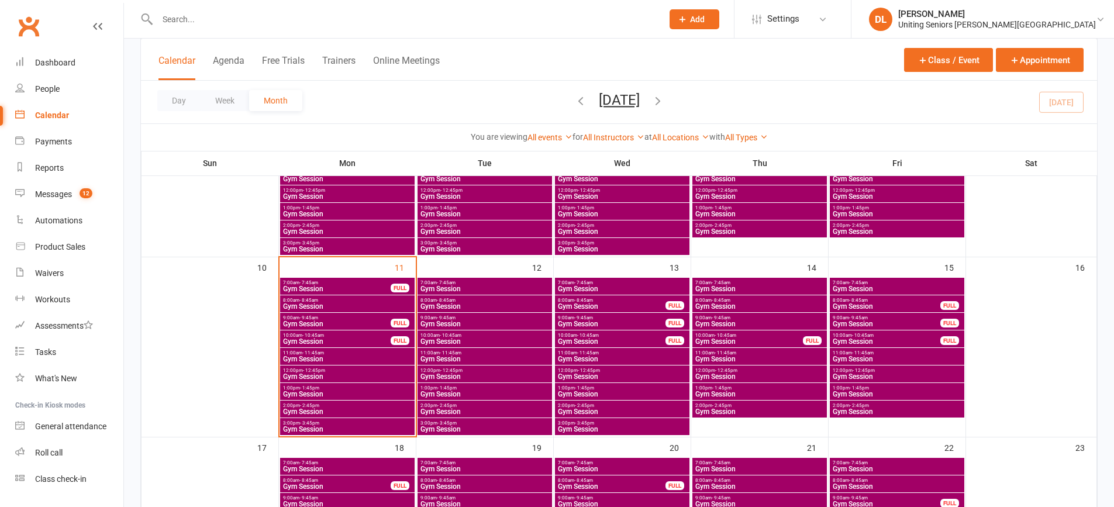
click at [349, 318] on span "9:00am - 9:45am" at bounding box center [337, 317] width 109 height 5
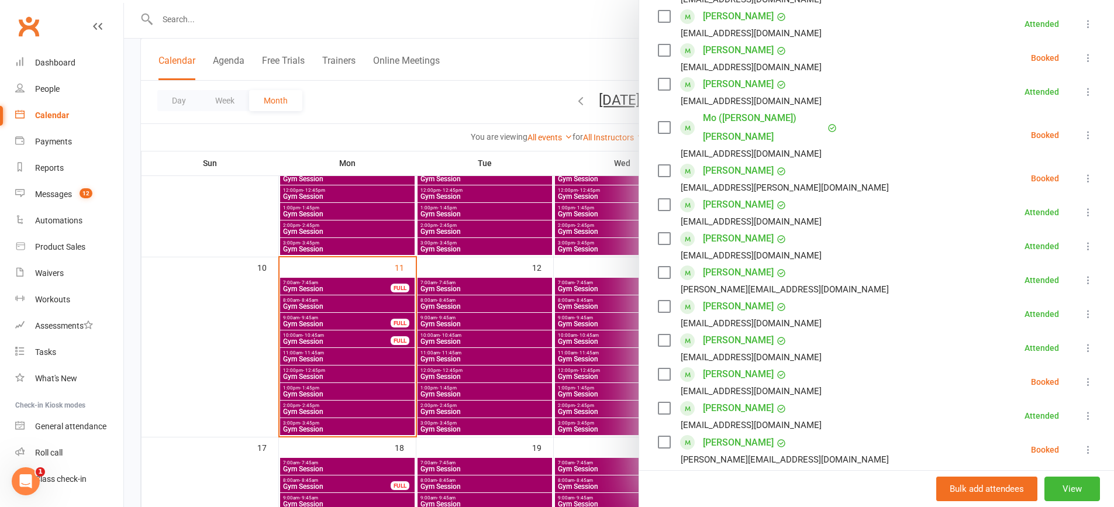
scroll to position [351, 0]
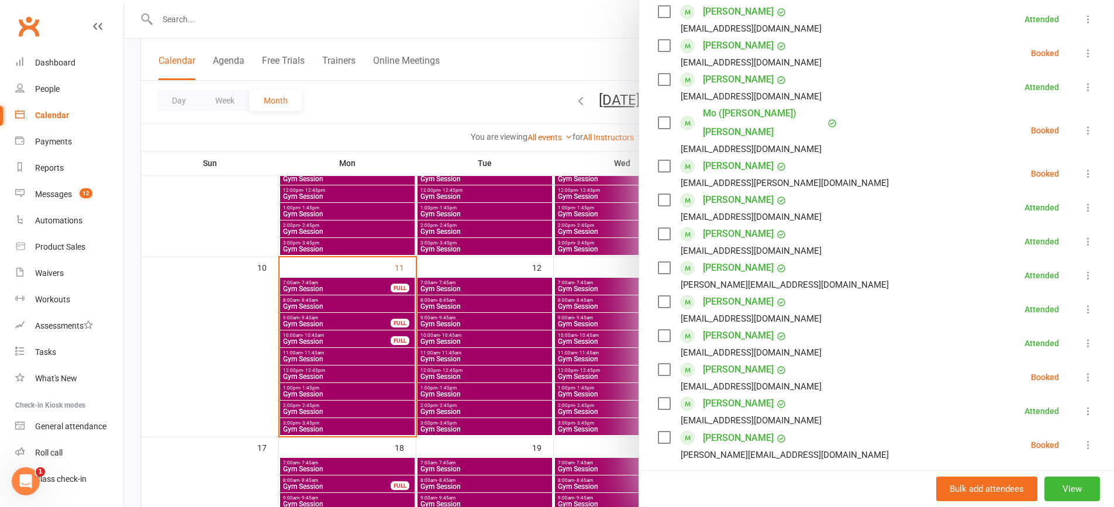
click at [271, 279] on div at bounding box center [619, 253] width 990 height 507
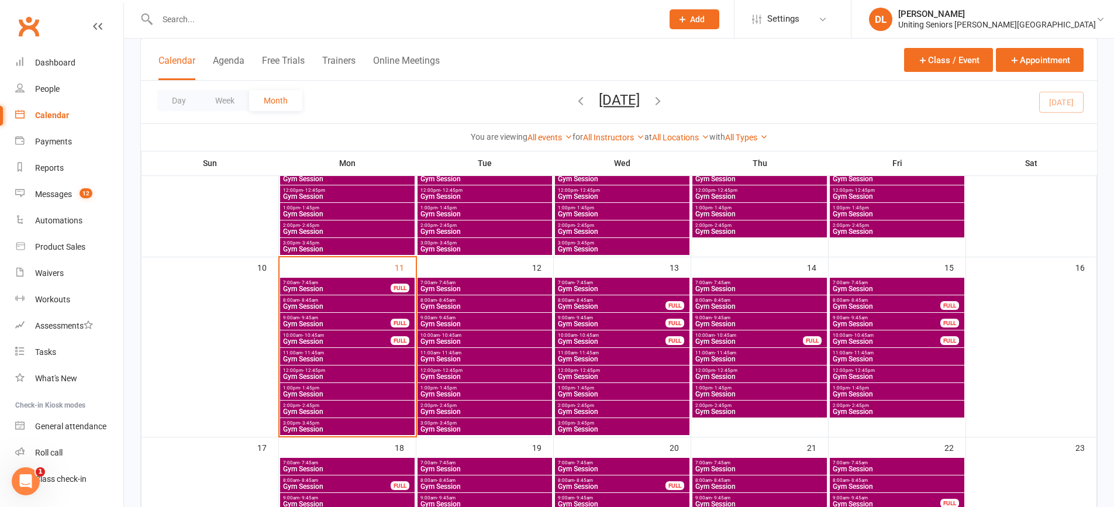
click at [316, 315] on span "- 9:45am" at bounding box center [309, 317] width 19 height 5
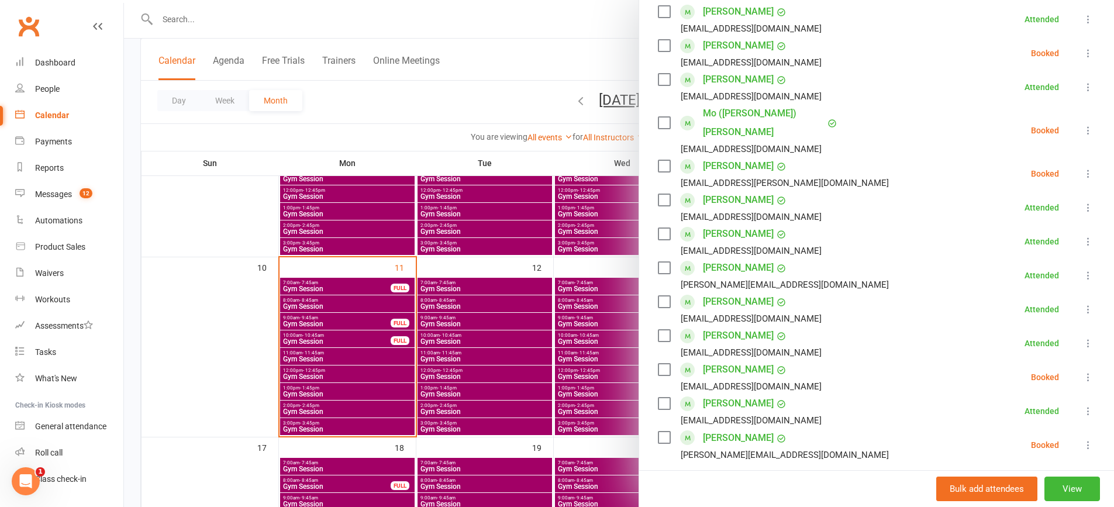
click at [218, 311] on div at bounding box center [619, 253] width 990 height 507
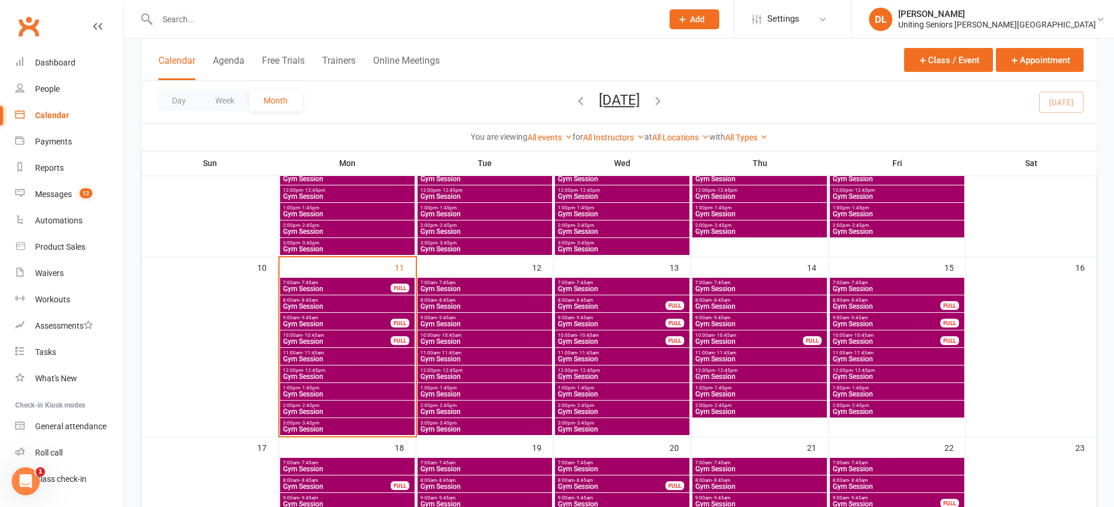
click at [314, 305] on span "Gym Session" at bounding box center [348, 306] width 130 height 7
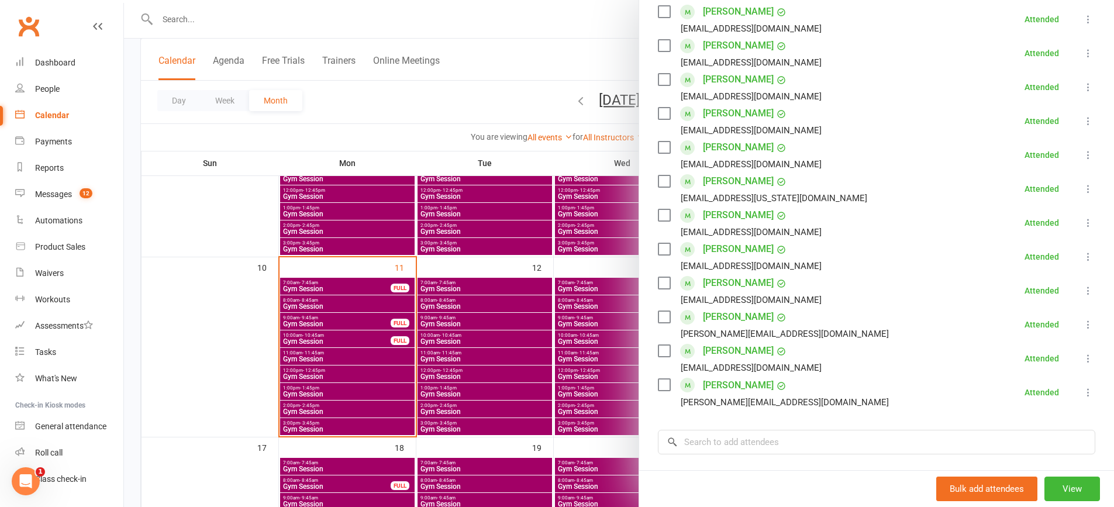
click at [337, 318] on div at bounding box center [619, 253] width 990 height 507
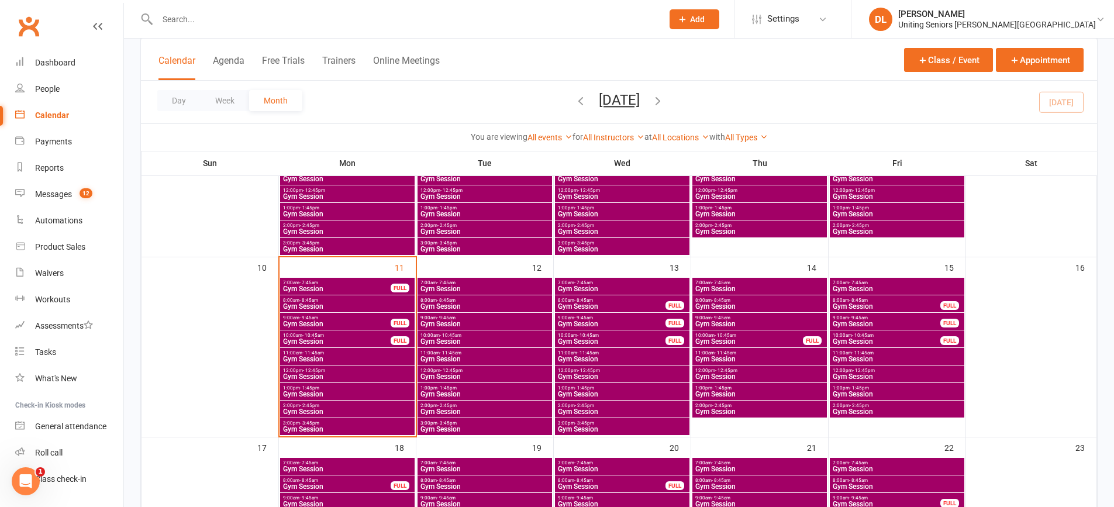
click at [335, 285] on span "Gym Session" at bounding box center [337, 288] width 109 height 7
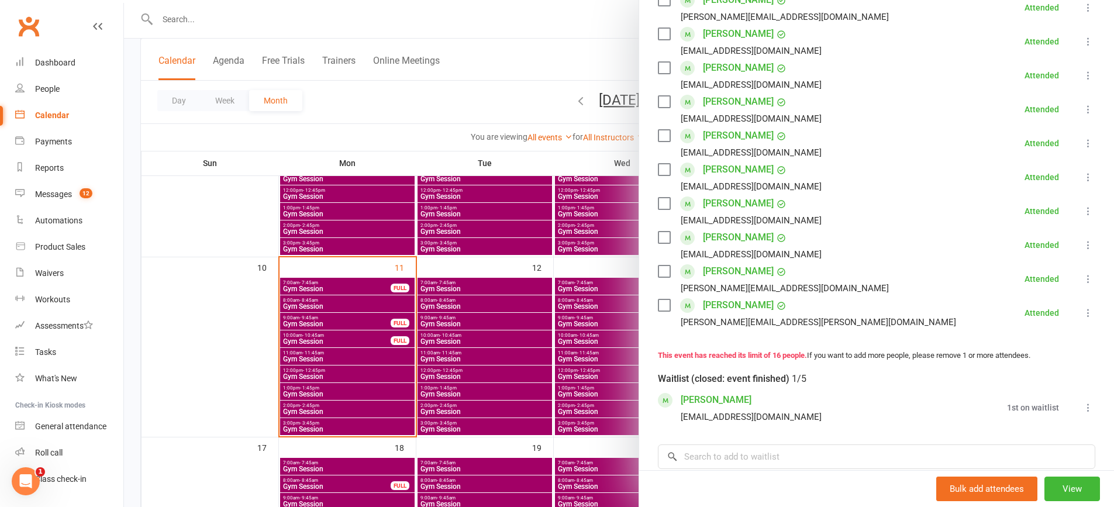
scroll to position [176, 0]
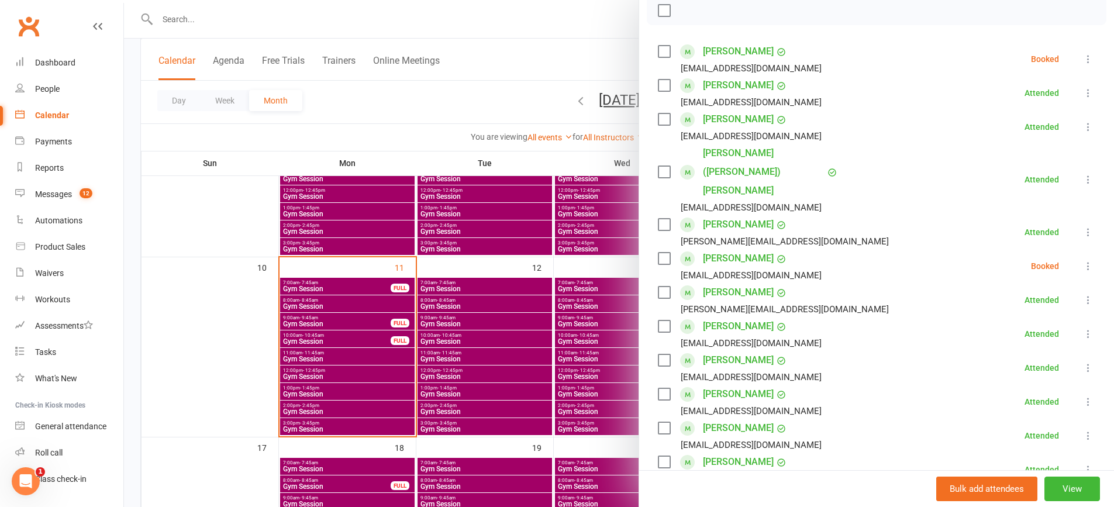
click at [1082, 66] on button at bounding box center [1089, 59] width 14 height 14
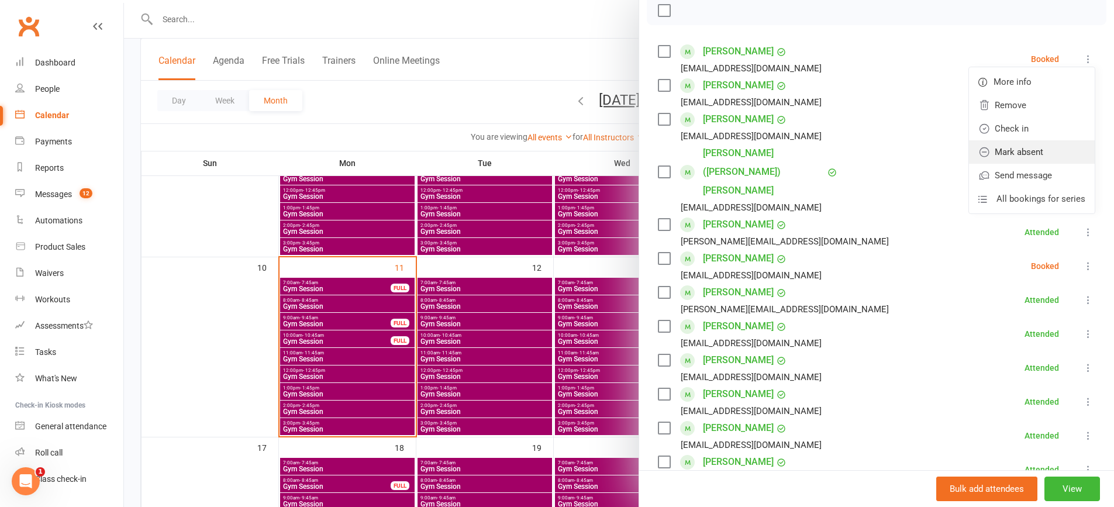
click at [1044, 151] on link "Mark absent" at bounding box center [1032, 151] width 126 height 23
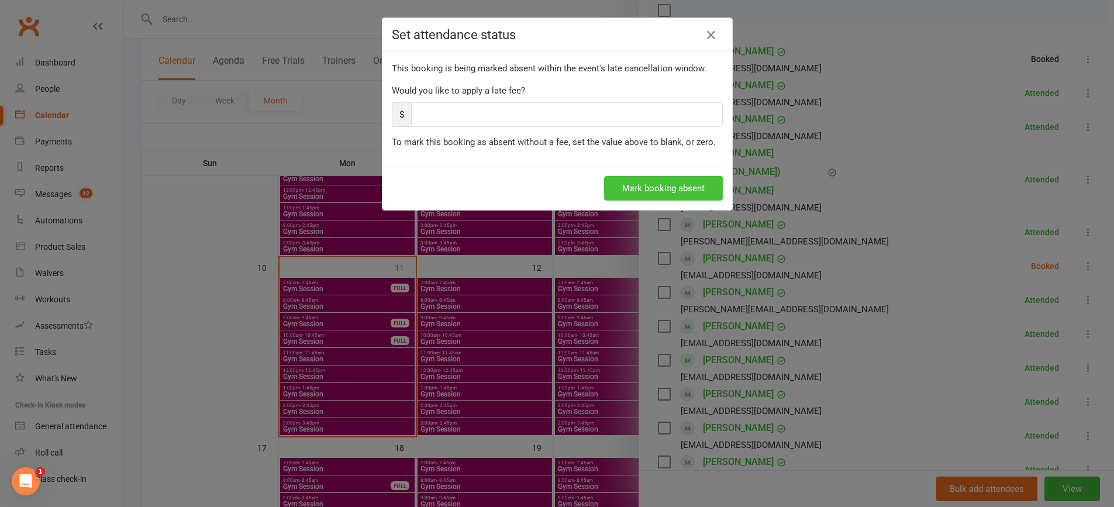
click at [663, 180] on button "Mark booking absent" at bounding box center [663, 188] width 119 height 25
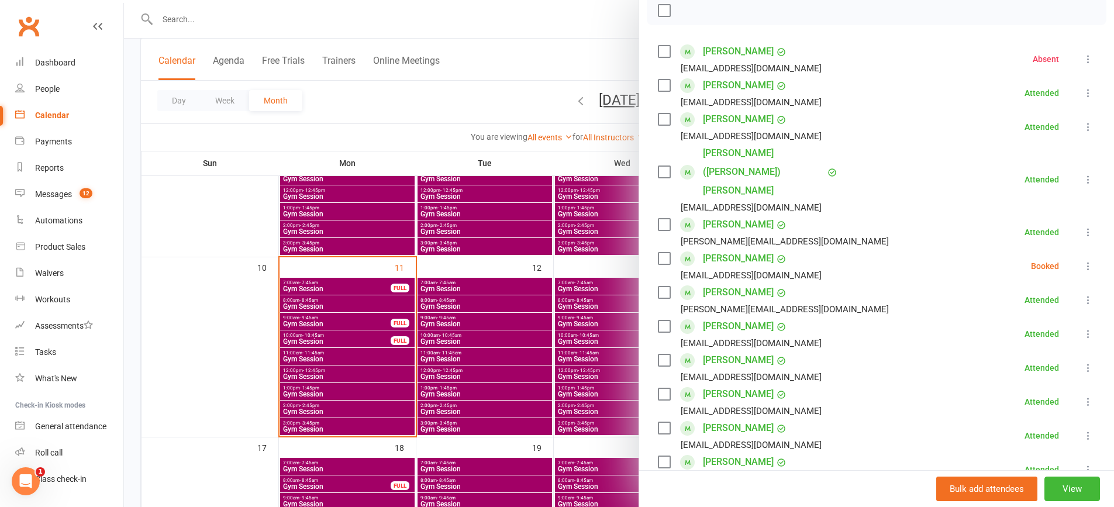
click at [1083, 260] on icon at bounding box center [1089, 266] width 12 height 12
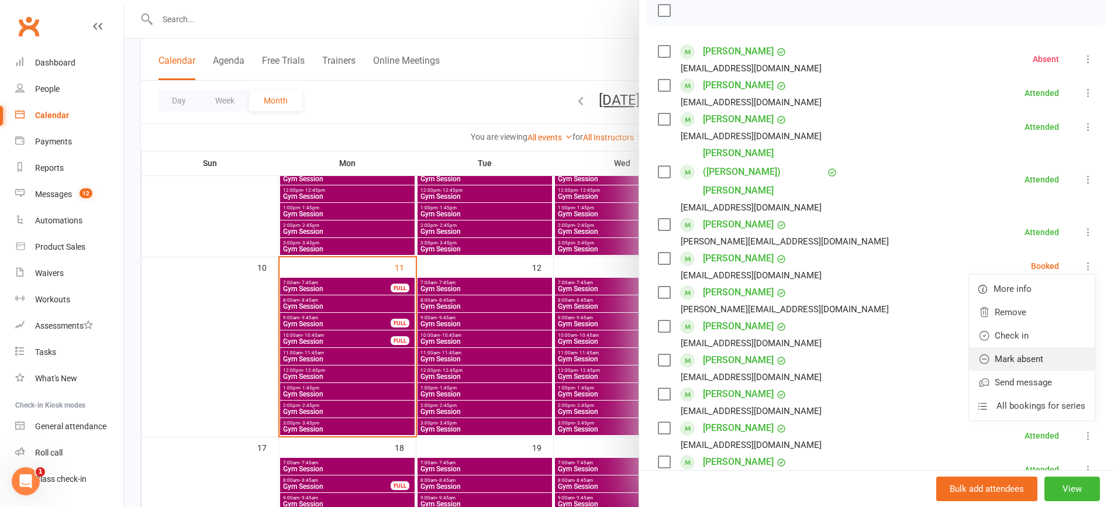
click at [1042, 347] on link "Mark absent" at bounding box center [1032, 358] width 126 height 23
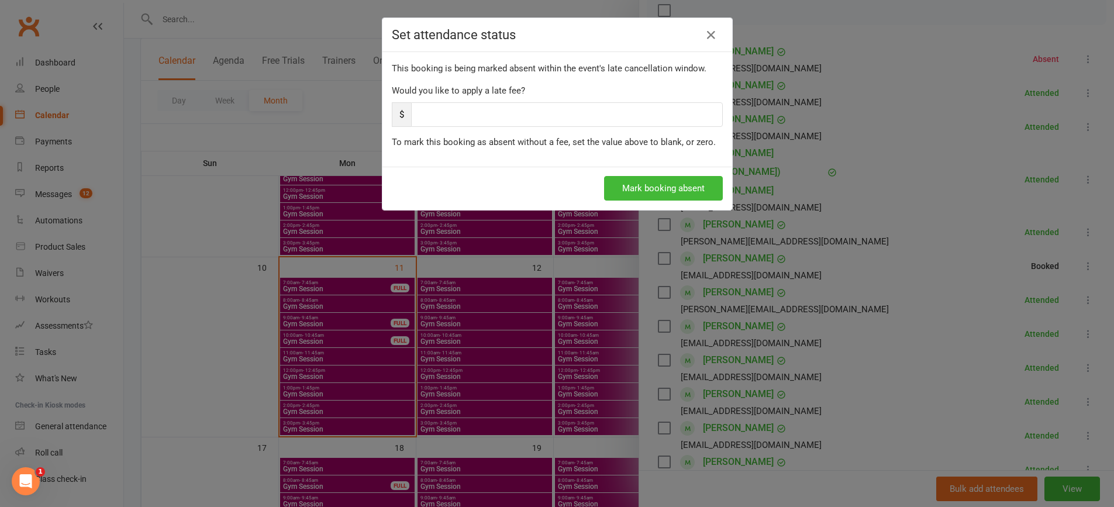
click at [656, 176] on div "Mark booking absent" at bounding box center [558, 188] width 350 height 43
click at [659, 185] on button "Mark booking absent" at bounding box center [663, 188] width 119 height 25
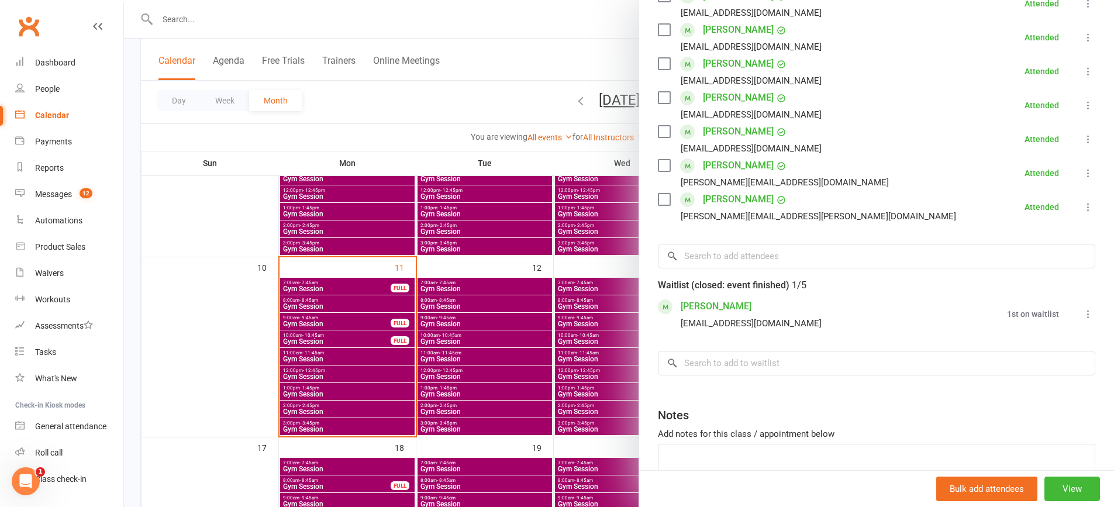
scroll to position [585, 0]
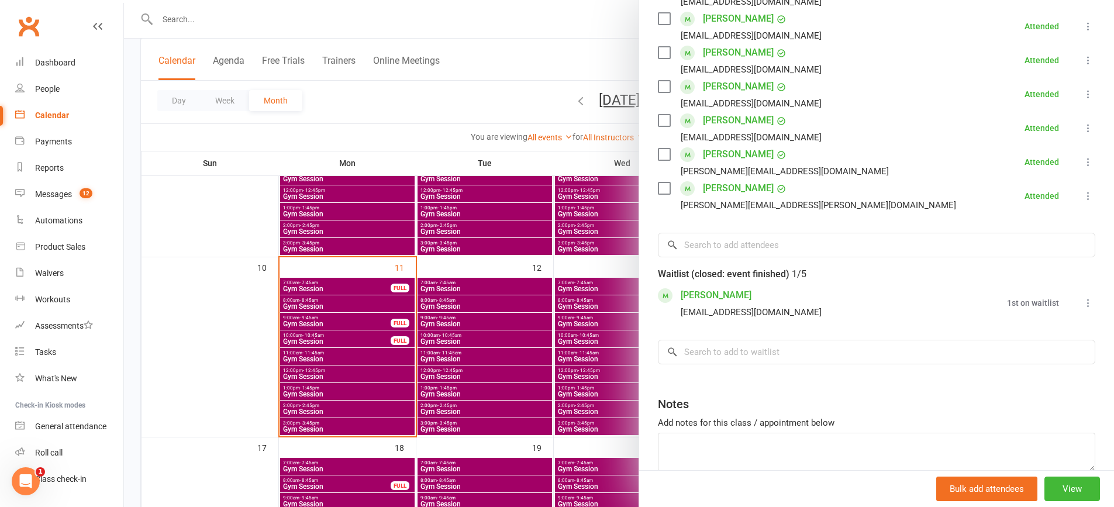
click at [205, 255] on div at bounding box center [619, 253] width 990 height 507
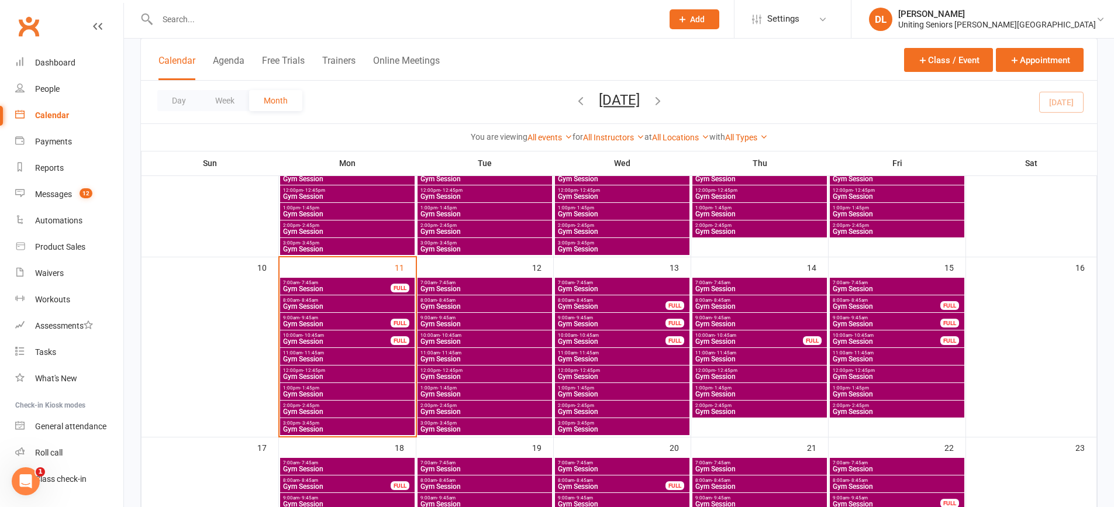
click at [486, 290] on span "Gym Session" at bounding box center [485, 288] width 130 height 7
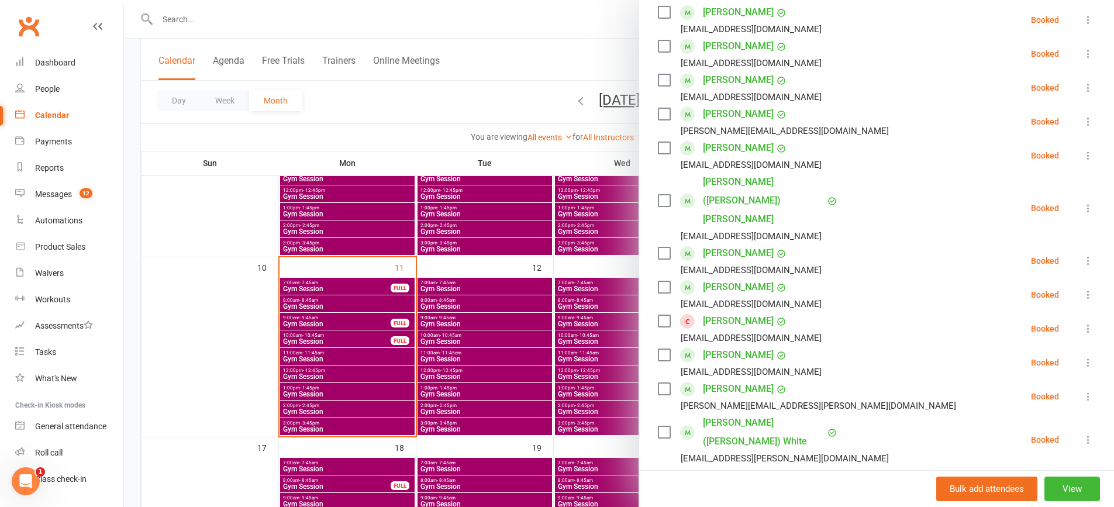
scroll to position [398, 0]
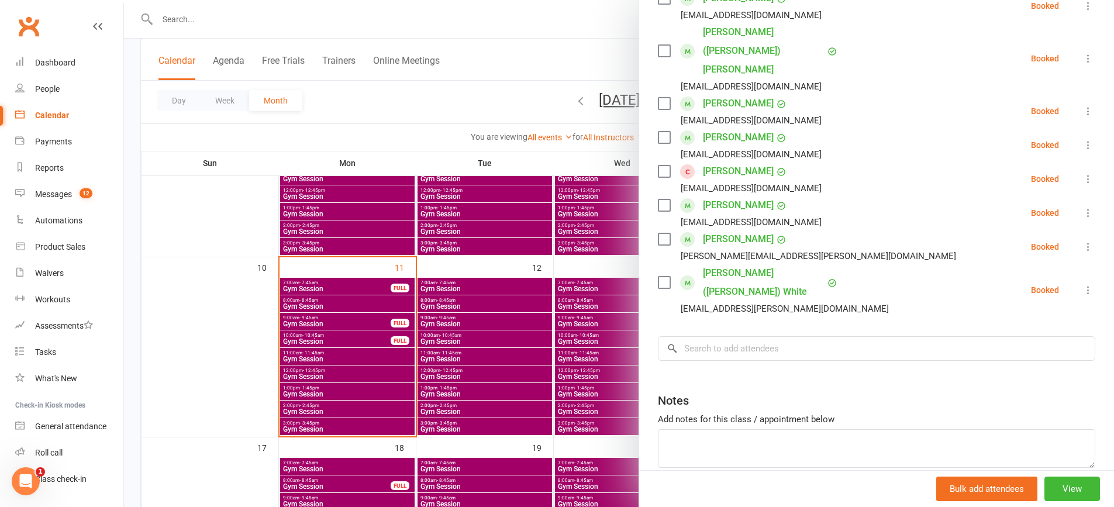
click at [246, 301] on div at bounding box center [619, 253] width 990 height 507
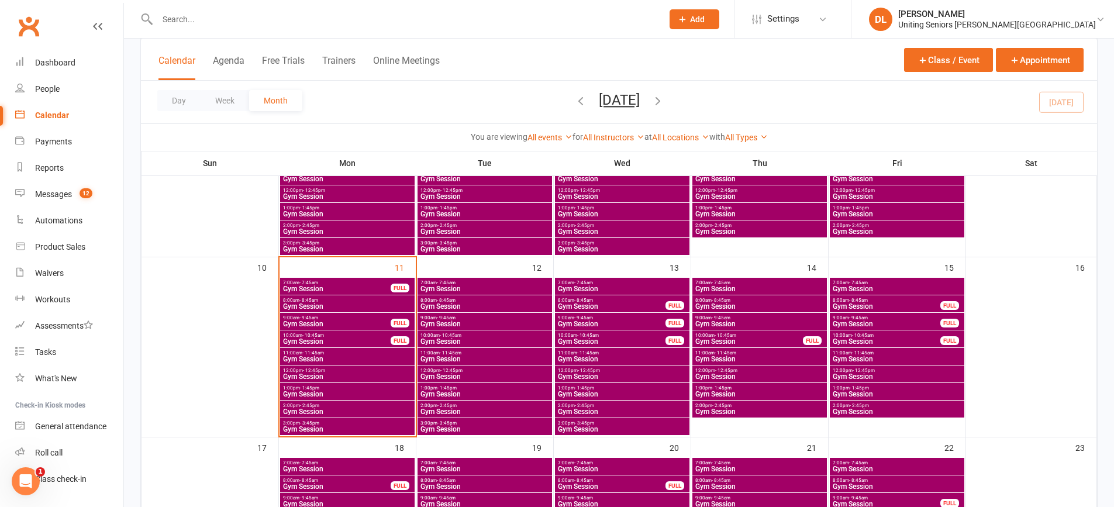
click at [363, 335] on span "10:00am - 10:45am" at bounding box center [337, 335] width 109 height 5
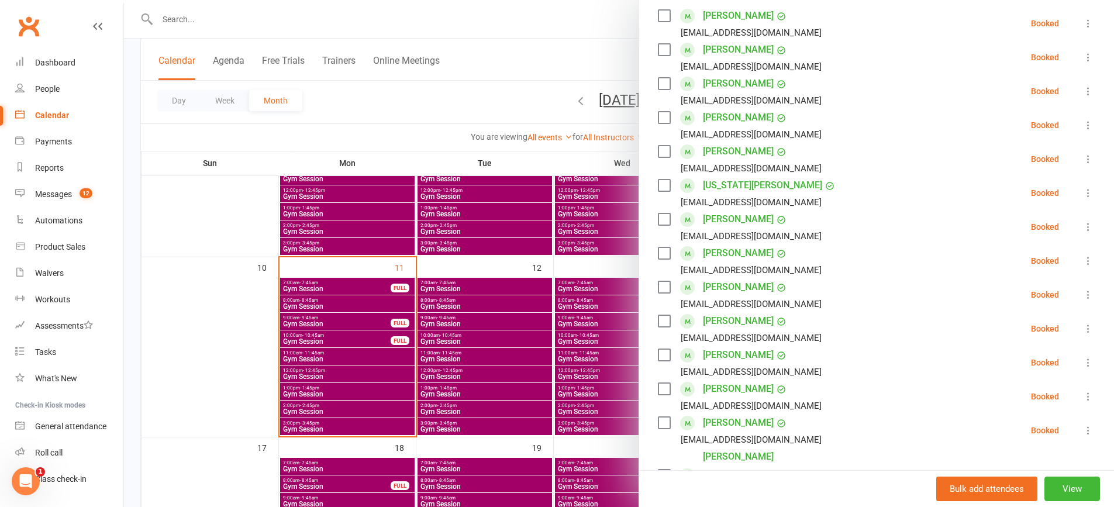
scroll to position [293, 0]
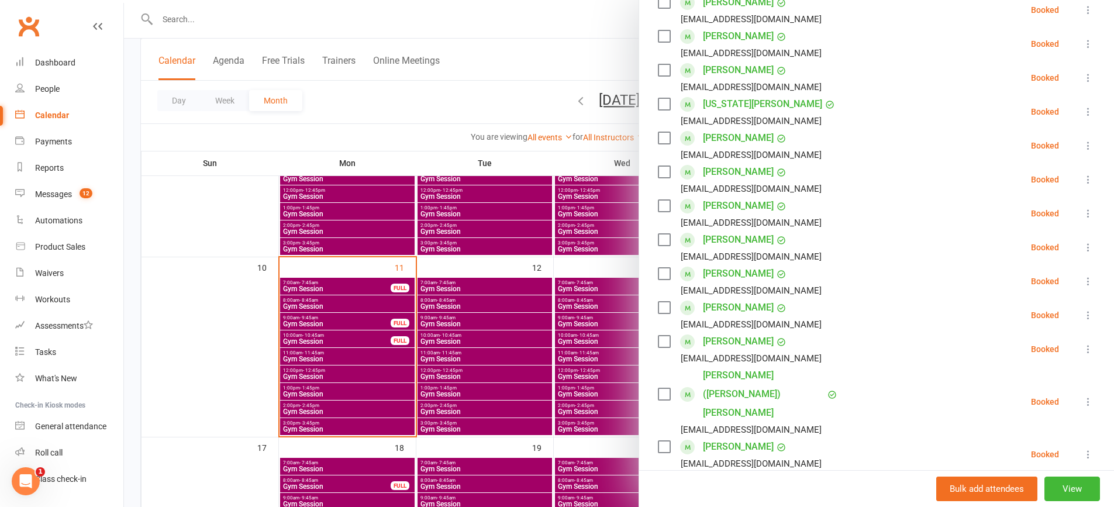
click at [329, 332] on div at bounding box center [619, 253] width 990 height 507
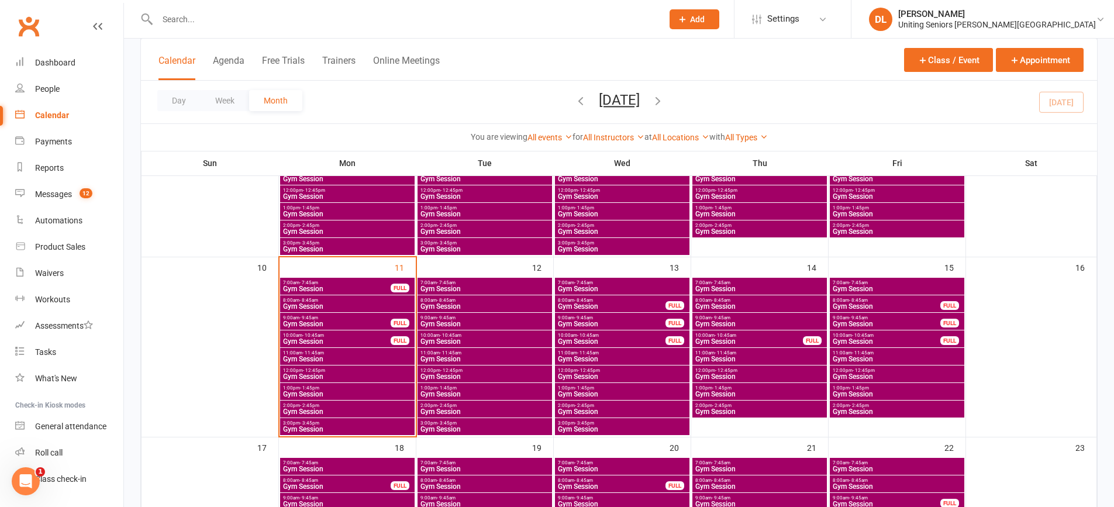
click at [331, 322] on span "Gym Session" at bounding box center [337, 324] width 109 height 7
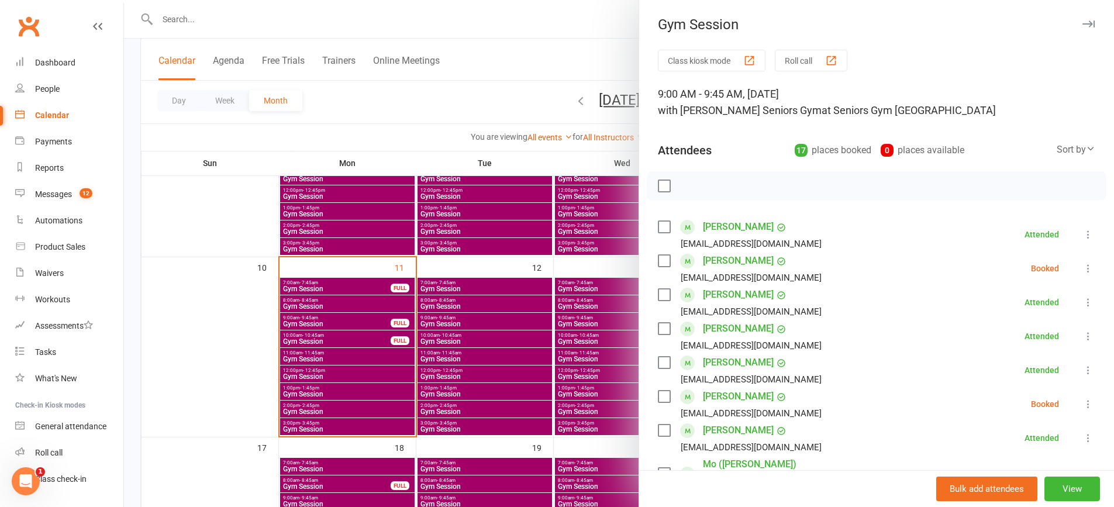
click at [214, 304] on div at bounding box center [619, 253] width 990 height 507
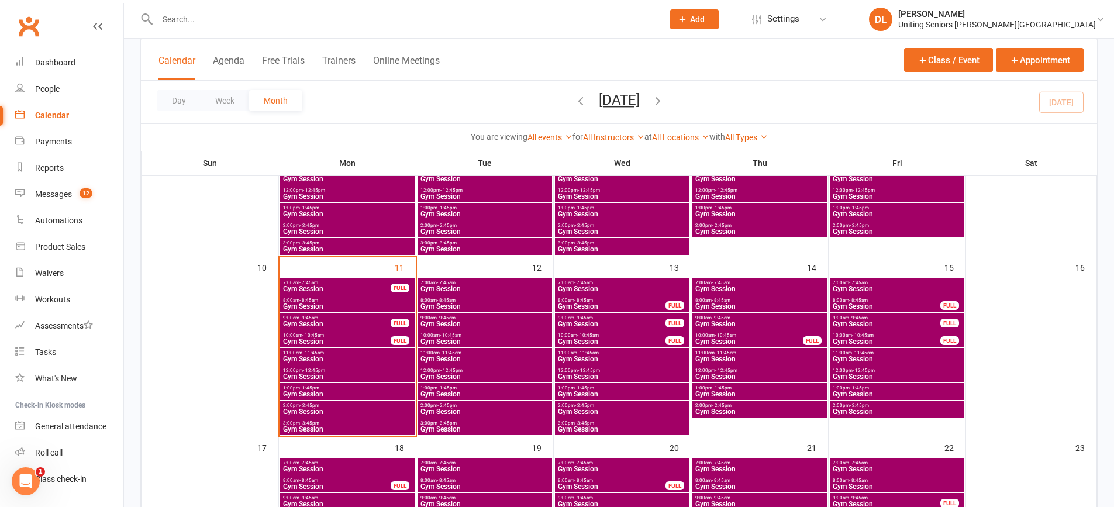
click at [364, 424] on span "3:00pm - 3:45pm" at bounding box center [348, 423] width 130 height 5
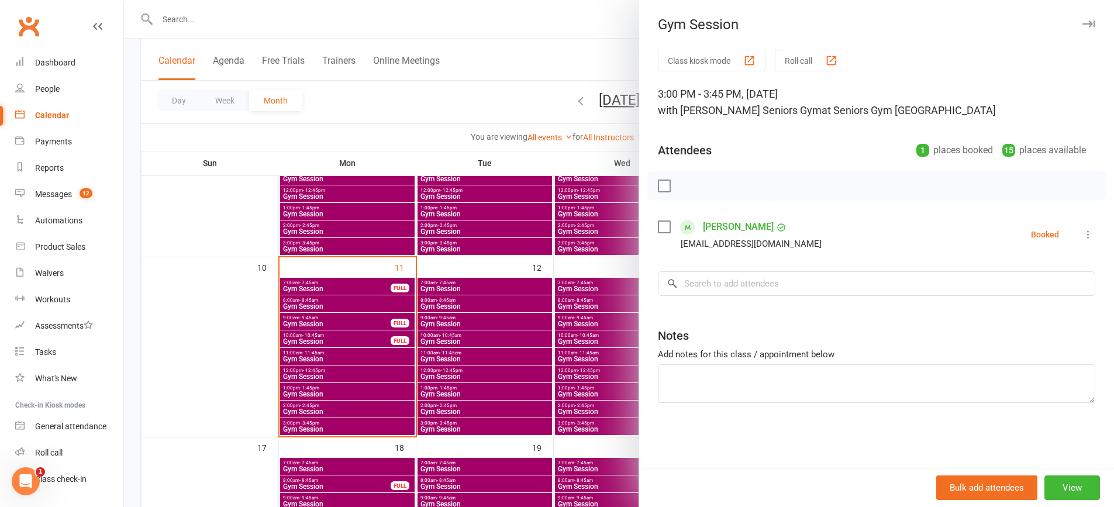
click at [322, 416] on div at bounding box center [619, 253] width 990 height 507
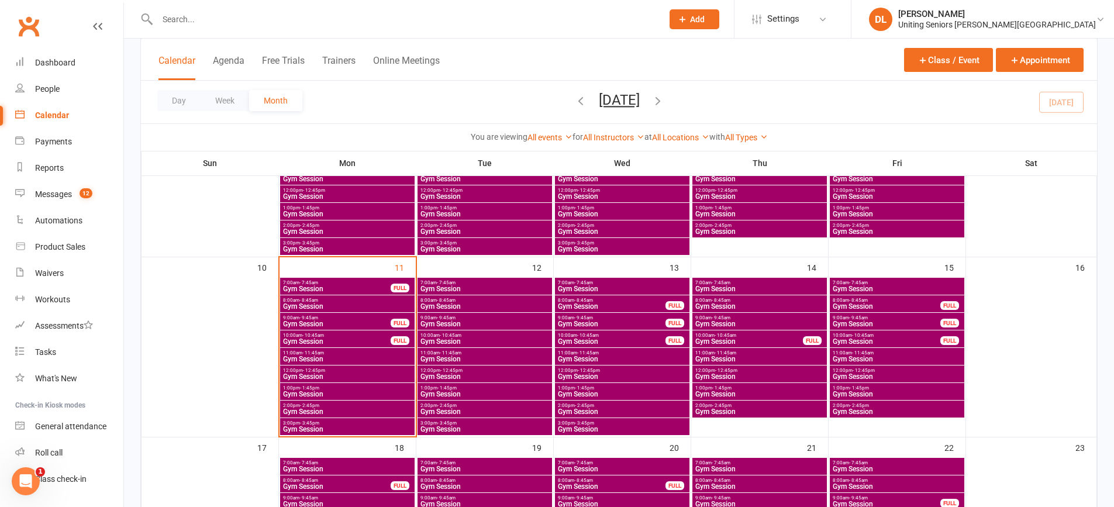
click at [324, 412] on span "Gym Session" at bounding box center [348, 411] width 130 height 7
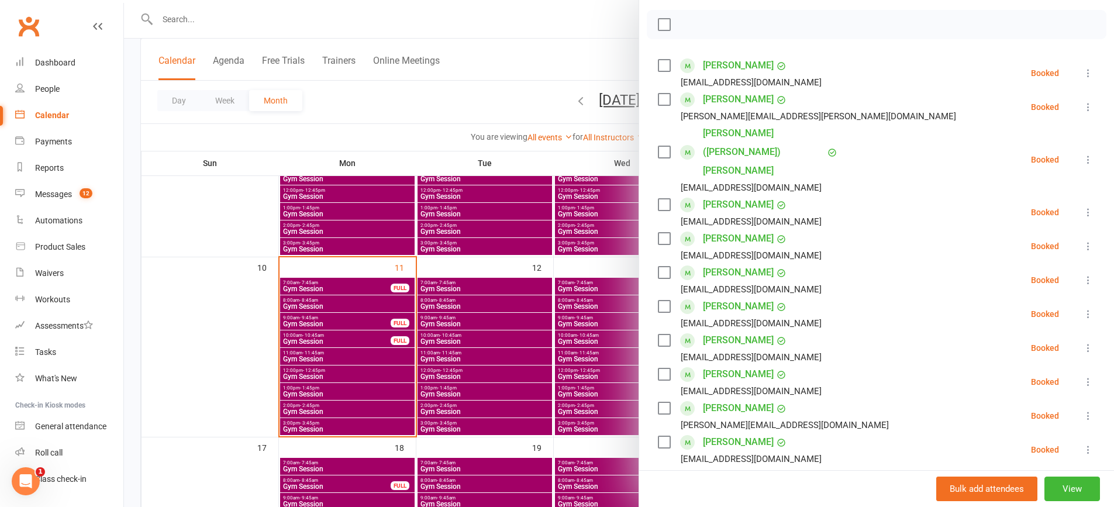
scroll to position [234, 0]
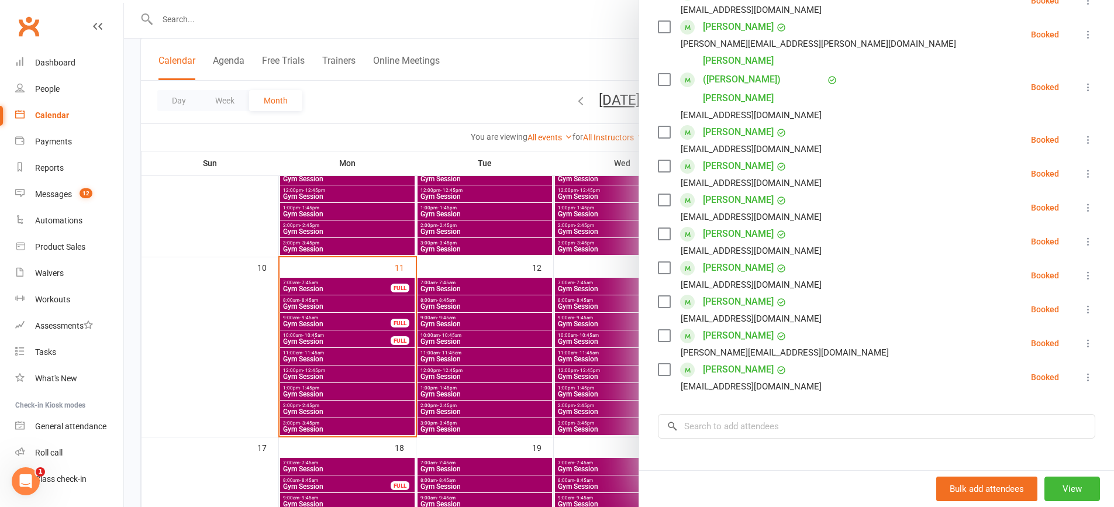
click at [414, 398] on div at bounding box center [619, 253] width 990 height 507
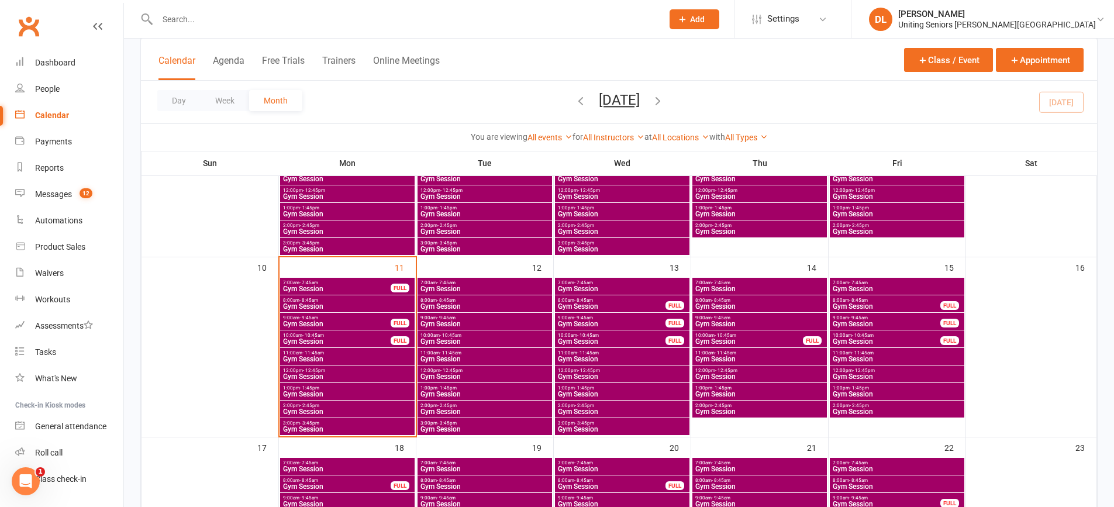
click at [364, 395] on span "Gym Session" at bounding box center [348, 394] width 130 height 7
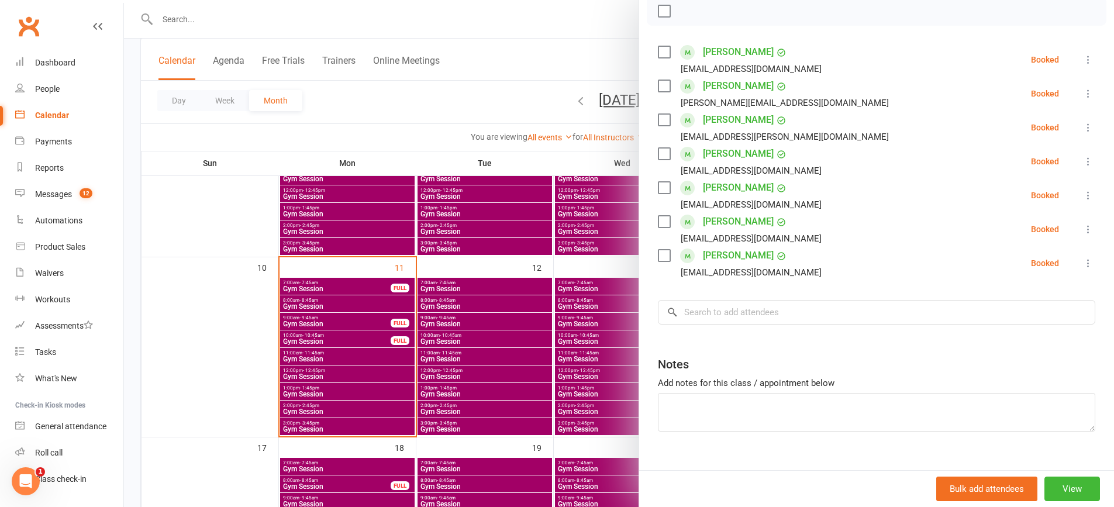
scroll to position [176, 0]
